Goal: Book appointment/travel/reservation

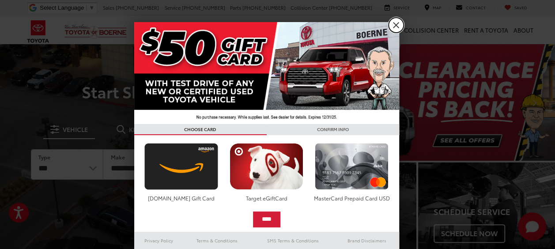
click at [391, 25] on link "X" at bounding box center [396, 25] width 15 height 15
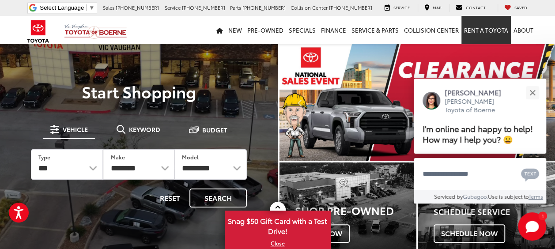
click at [480, 33] on link "Rent a Toyota" at bounding box center [485, 30] width 49 height 28
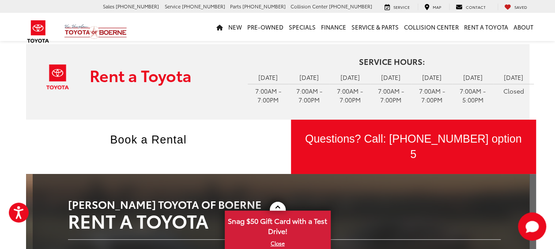
click at [235, 135] on ul "Book a Rental" at bounding box center [153, 134] width 247 height 28
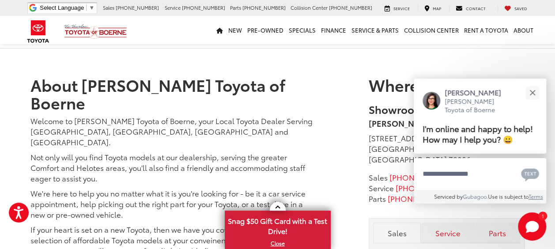
scroll to position [1766, 0]
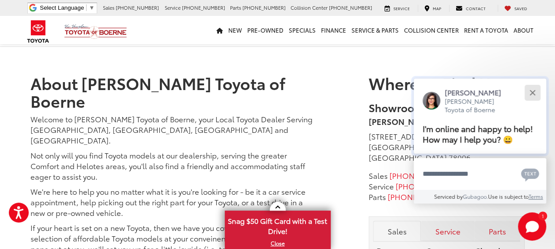
click at [535, 92] on button "Close" at bounding box center [532, 92] width 19 height 19
